Goal: Communication & Community: Answer question/provide support

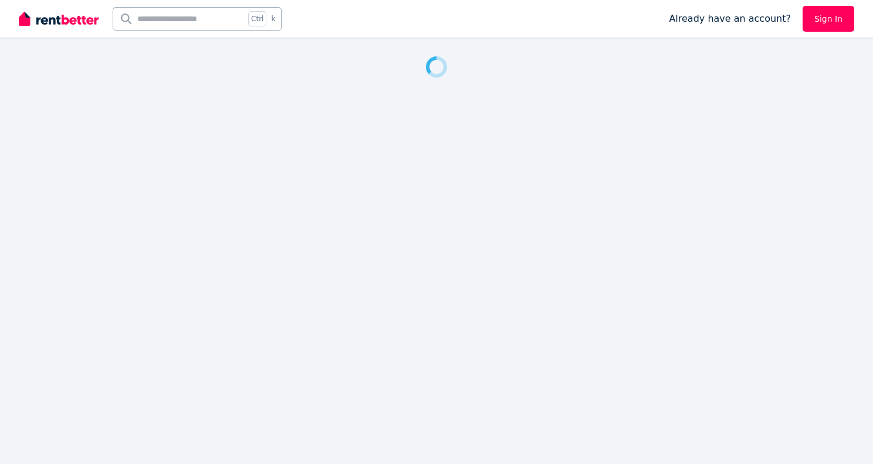
click at [0, 463] on nordpass-portal at bounding box center [0, 464] width 0 height 0
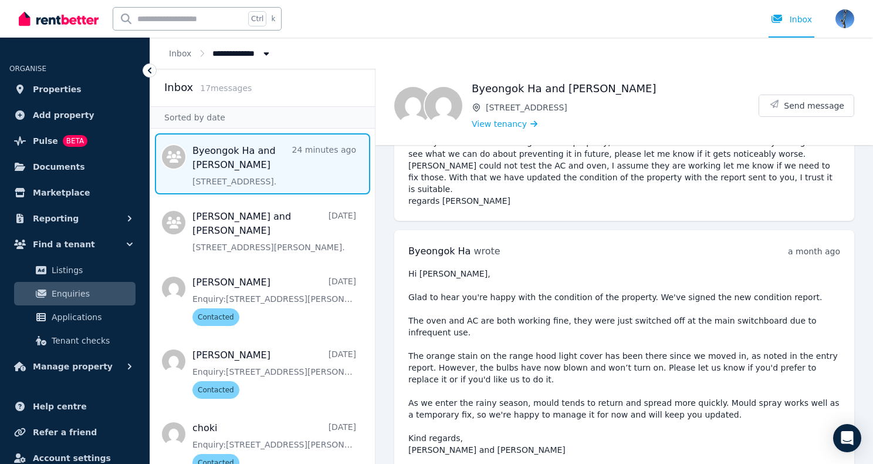
scroll to position [4540, 0]
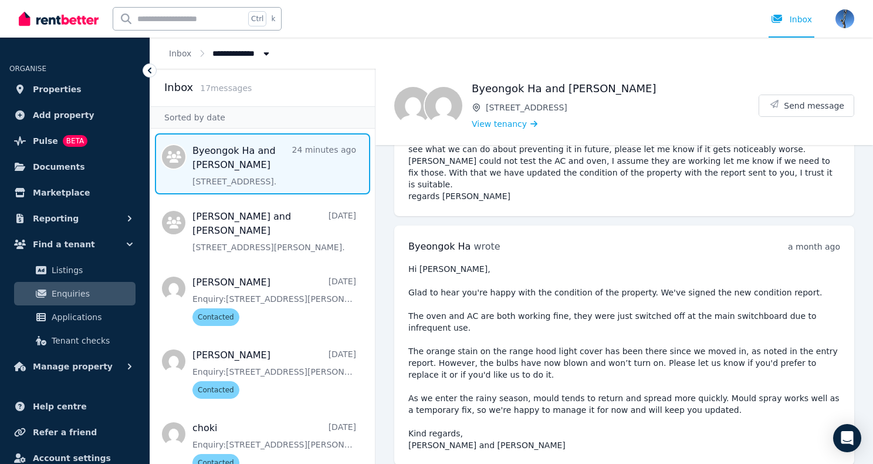
click at [791, 107] on span "Send message" at bounding box center [814, 106] width 60 height 12
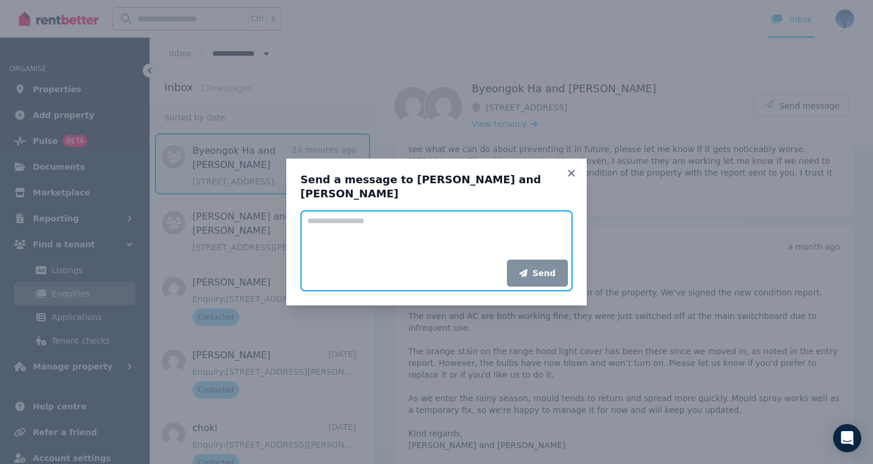
click at [425, 224] on textarea "Add your message" at bounding box center [436, 234] width 272 height 49
type textarea "**********"
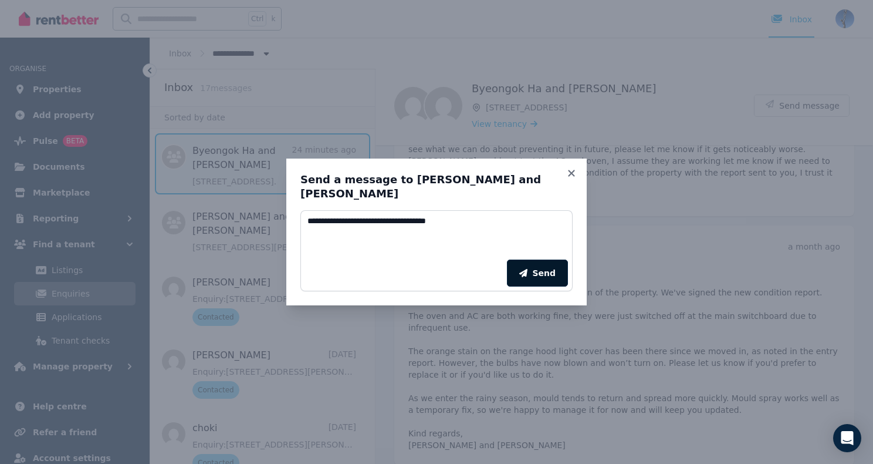
click at [527, 269] on icon "submit" at bounding box center [523, 273] width 8 height 8
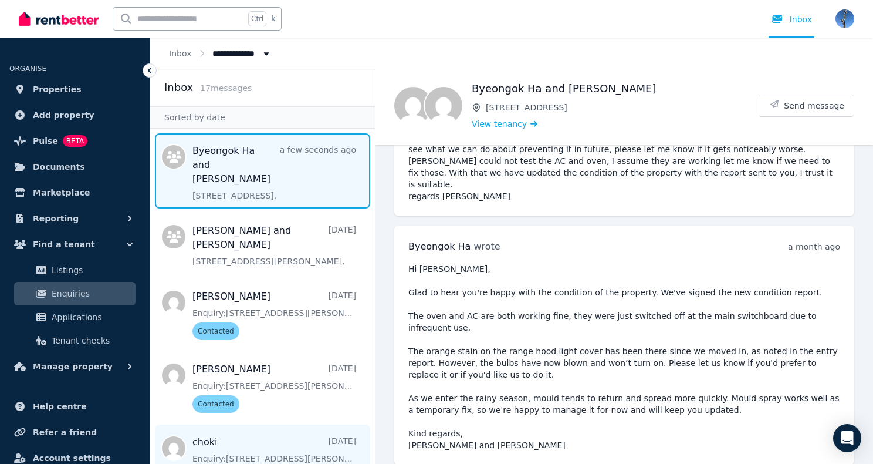
scroll to position [4613, 0]
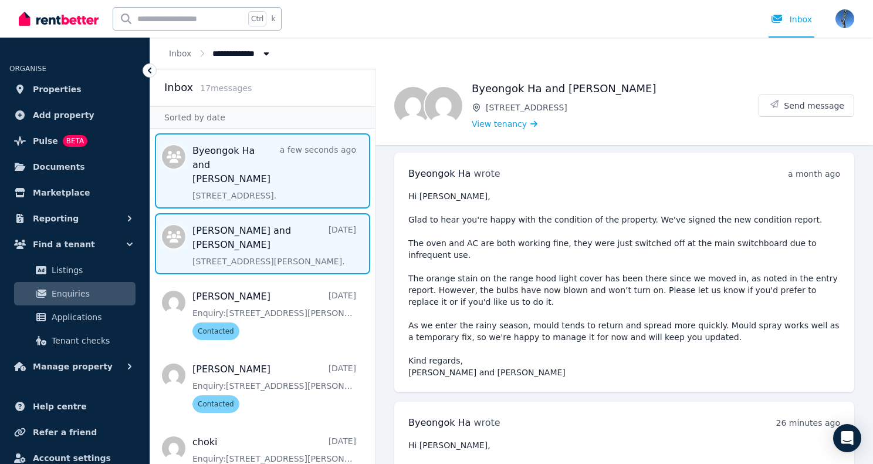
click at [292, 227] on span "Message list" at bounding box center [262, 243] width 225 height 61
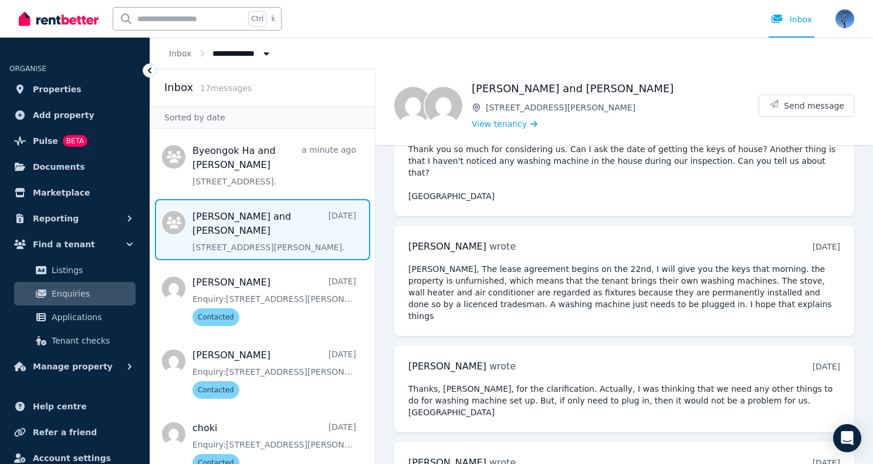
scroll to position [171, 0]
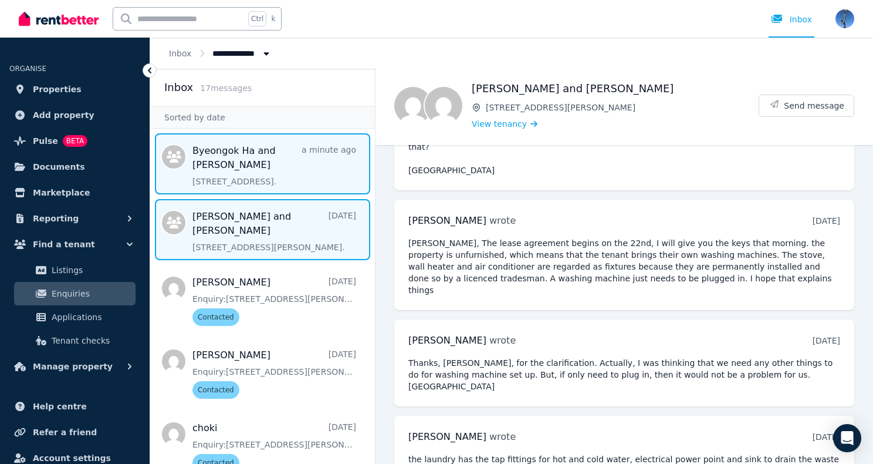
click at [272, 166] on span "Message list" at bounding box center [262, 163] width 225 height 61
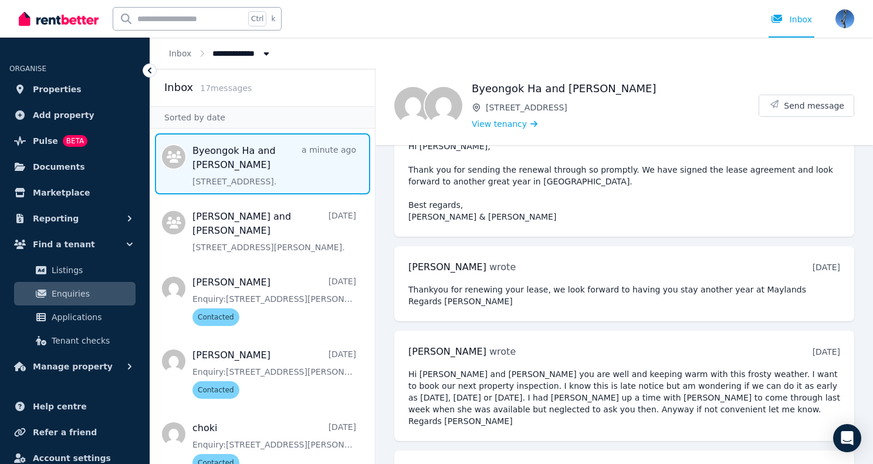
scroll to position [4613, 0]
